Goal: Task Accomplishment & Management: Manage account settings

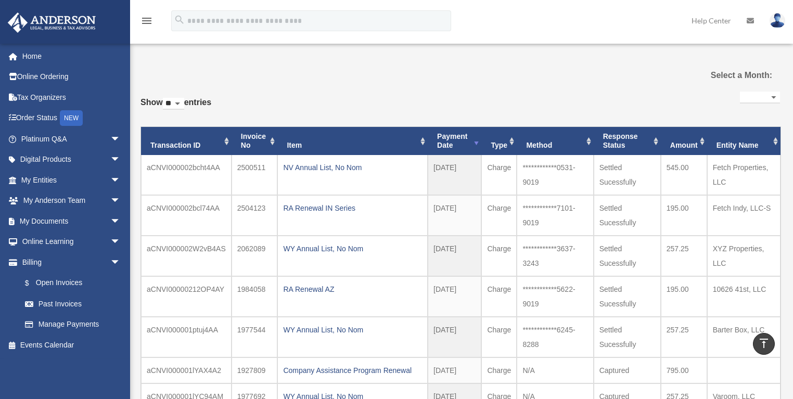
select select
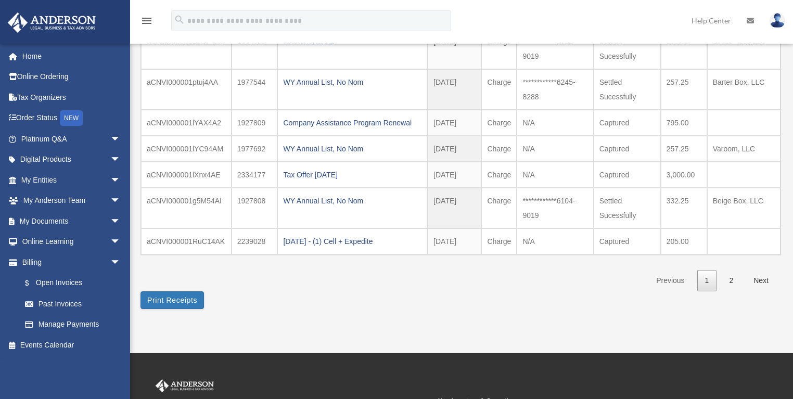
scroll to position [291, 0]
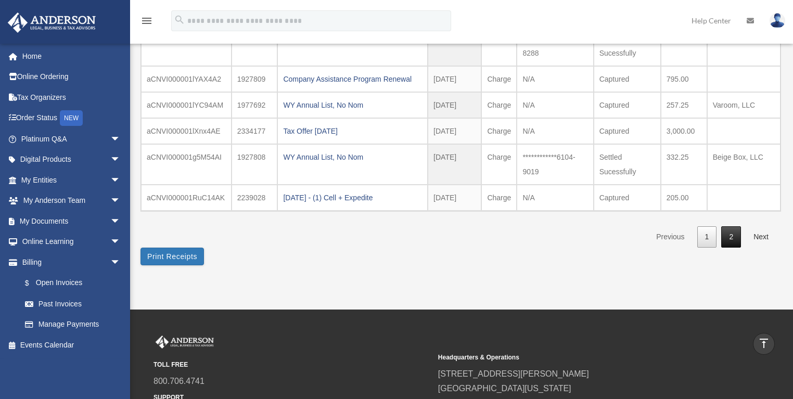
click at [729, 234] on link "2" at bounding box center [731, 236] width 20 height 21
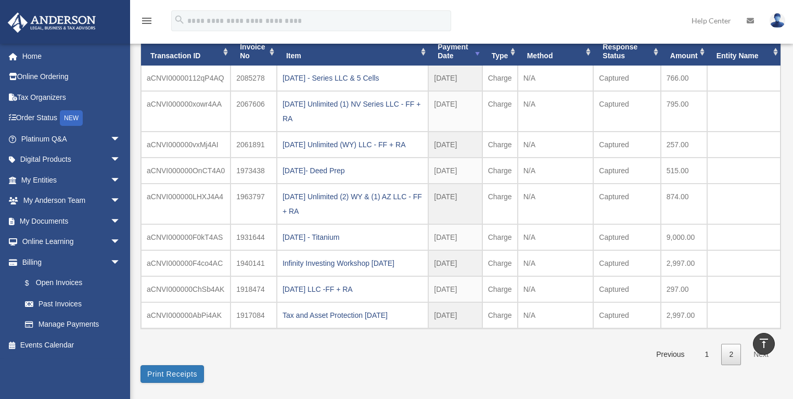
scroll to position [83, 0]
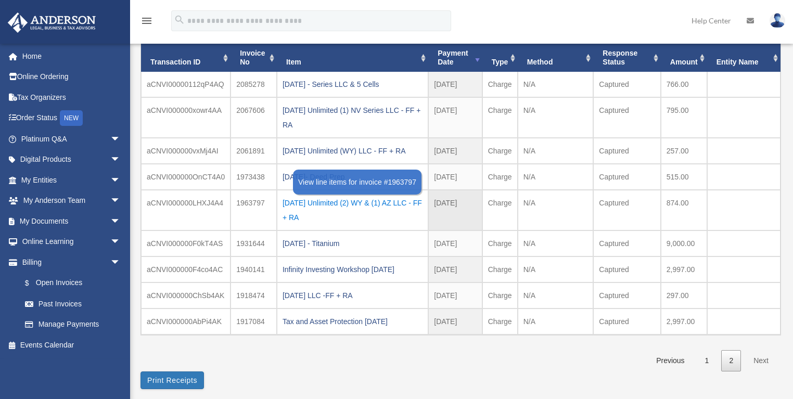
click at [336, 202] on div "[DATE] Unlimited (2) WY & (1) AZ LLC - FF + RA" at bounding box center [353, 210] width 140 height 29
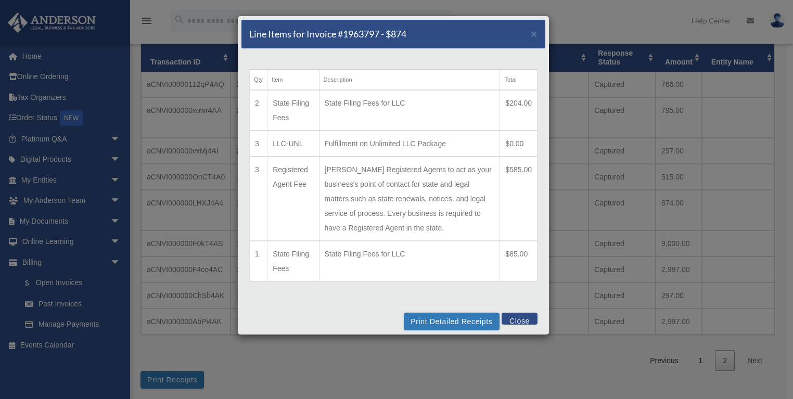
scroll to position [6, 0]
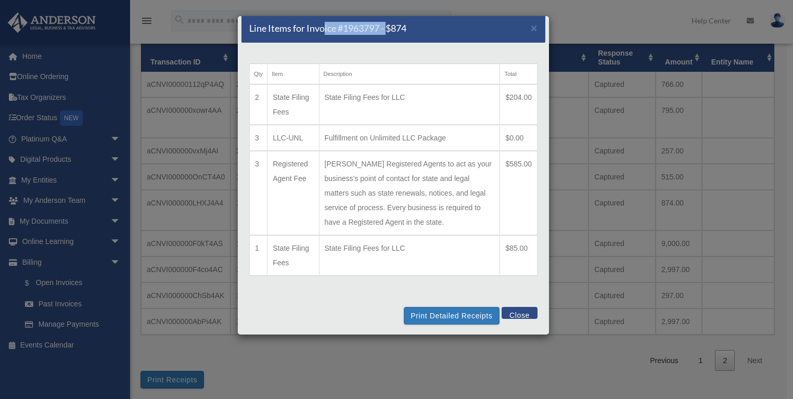
drag, startPoint x: 325, startPoint y: 28, endPoint x: 391, endPoint y: 42, distance: 67.6
click at [391, 42] on div "Line Items for Invoice #1963797 - $874 ×" at bounding box center [393, 28] width 304 height 29
click at [510, 310] on button "Close" at bounding box center [520, 313] width 36 height 12
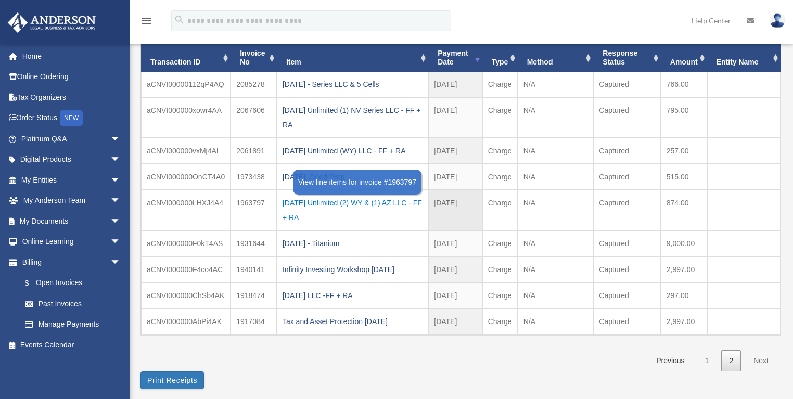
click at [335, 200] on div "[DATE] Unlimited (2) WY & (1) AZ LLC - FF + RA" at bounding box center [353, 210] width 140 height 29
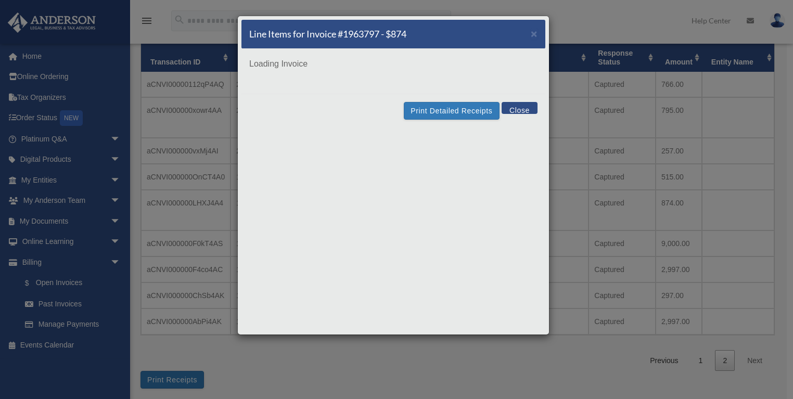
scroll to position [0, 0]
click at [522, 112] on button "Close" at bounding box center [520, 108] width 36 height 12
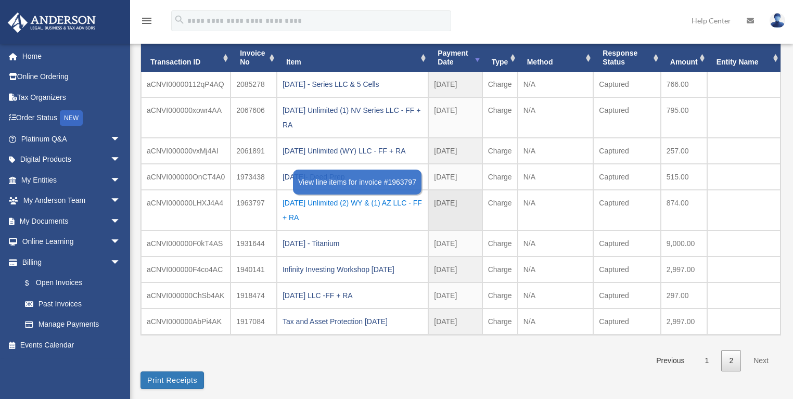
click at [341, 200] on div "[DATE] Unlimited (2) WY & (1) AZ LLC - FF + RA" at bounding box center [353, 210] width 140 height 29
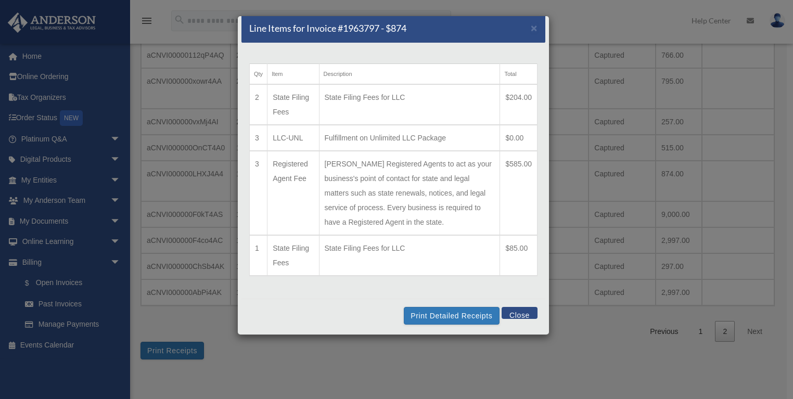
scroll to position [83, 0]
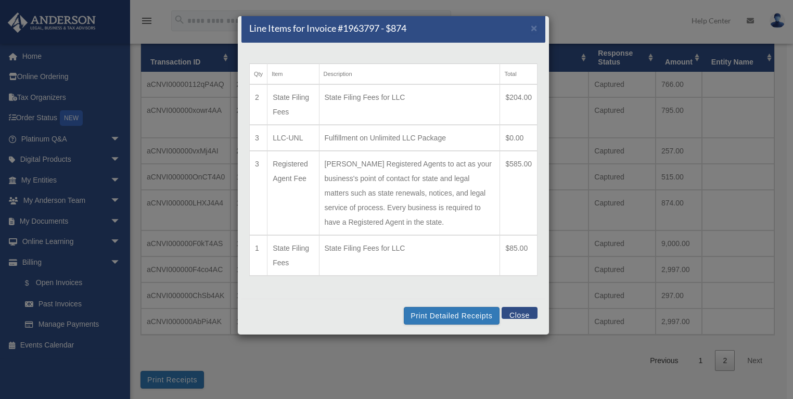
click at [510, 310] on button "Close" at bounding box center [520, 313] width 36 height 12
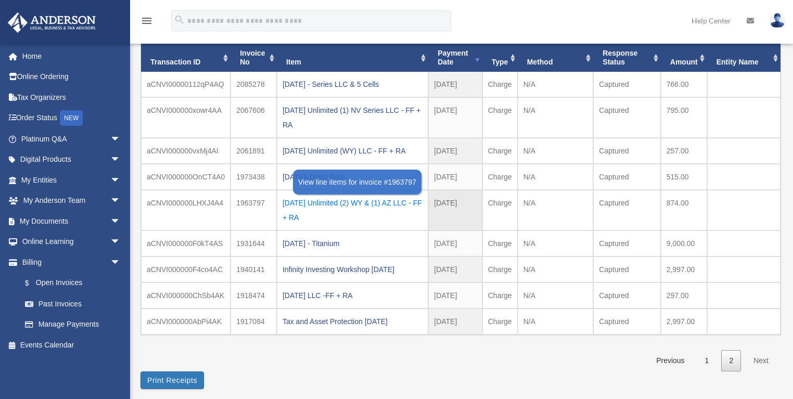
click at [353, 201] on div "[DATE] Unlimited (2) WY & (1) AZ LLC - FF + RA" at bounding box center [353, 210] width 140 height 29
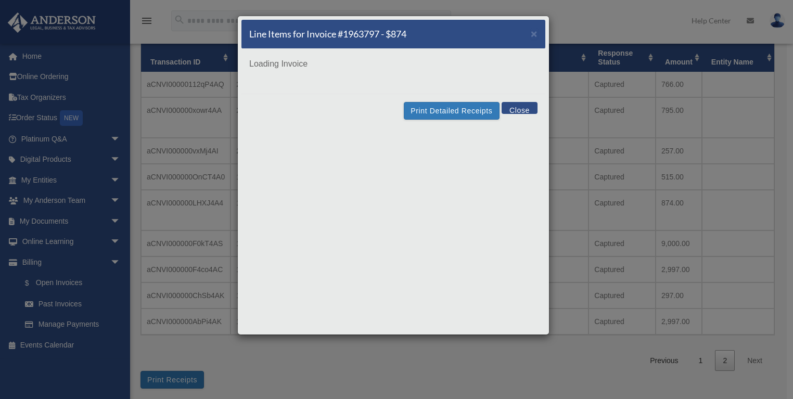
scroll to position [0, 0]
click at [448, 112] on div "Line Items for Invoice #1963797 - $874 × Loading Invoice Print Detailed Receipt…" at bounding box center [393, 175] width 312 height 319
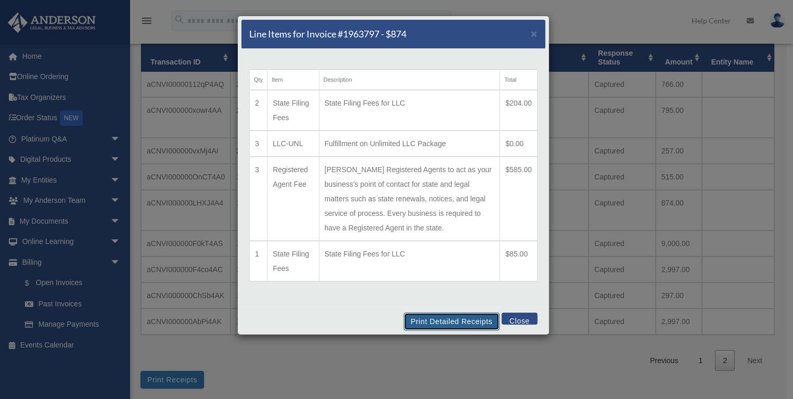
click at [427, 321] on button "Print Detailed Receipts" at bounding box center [451, 322] width 95 height 18
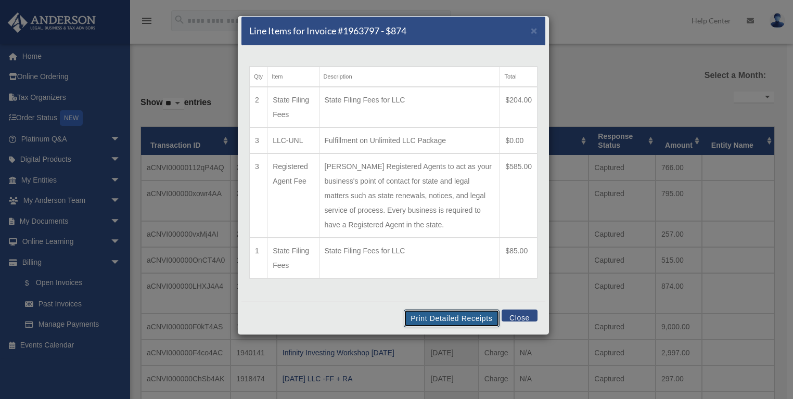
scroll to position [6, 0]
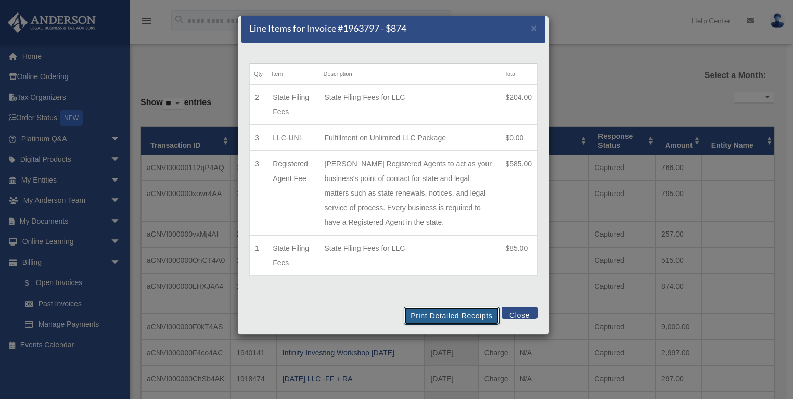
drag, startPoint x: 424, startPoint y: 314, endPoint x: 645, endPoint y: 325, distance: 220.9
click at [424, 314] on button "Print Detailed Receipts" at bounding box center [451, 316] width 95 height 18
click at [516, 313] on button "Close" at bounding box center [520, 313] width 36 height 12
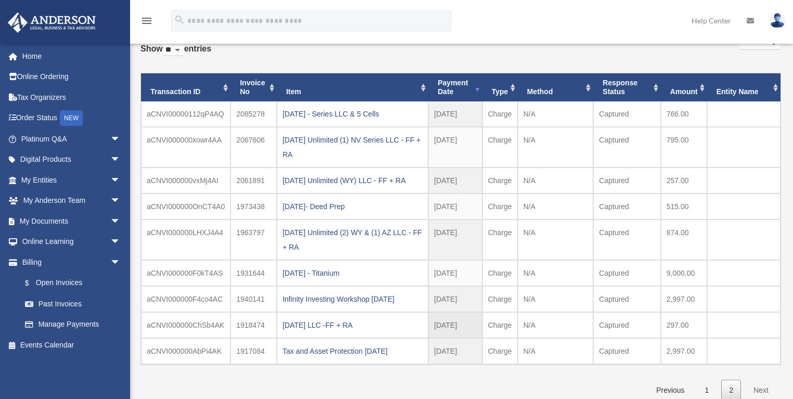
scroll to position [83, 0]
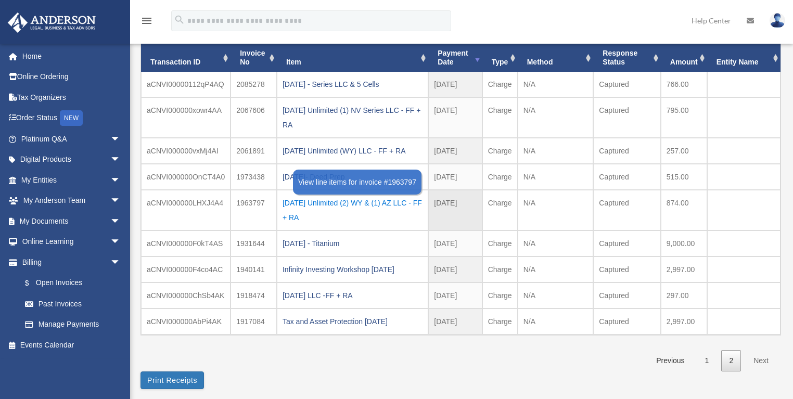
click at [346, 203] on div "[DATE] Unlimited (2) WY & (1) AZ LLC - FF + RA" at bounding box center [353, 210] width 140 height 29
